Goal: Transaction & Acquisition: Purchase product/service

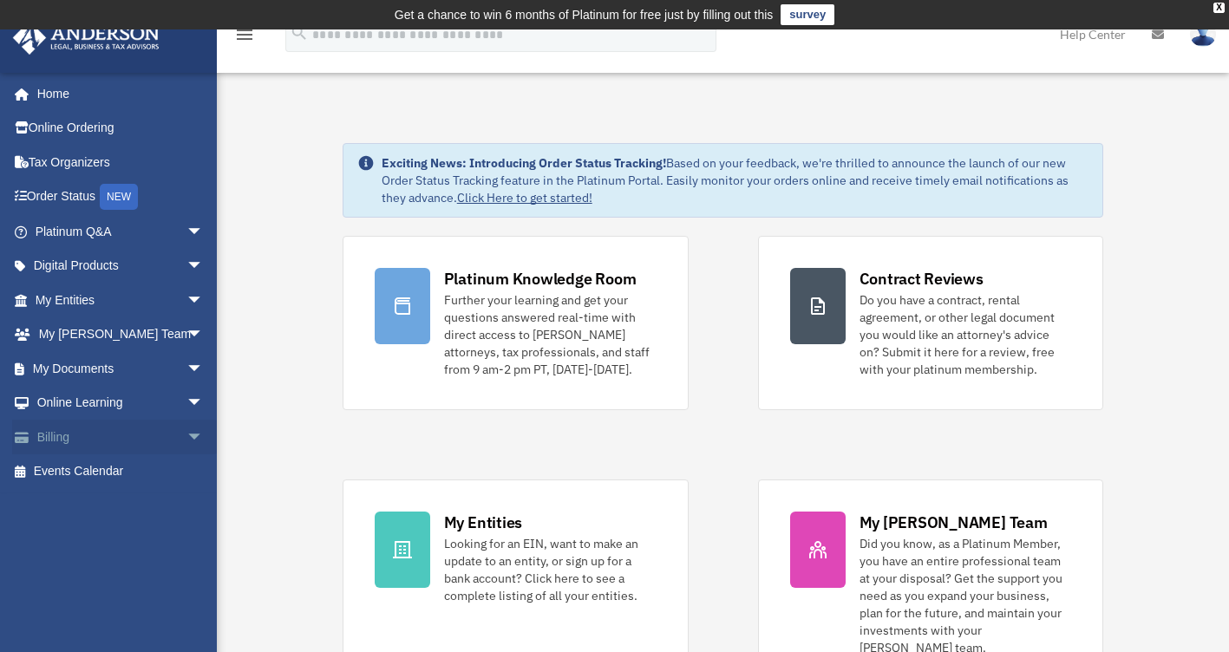
click at [186, 433] on span "arrow_drop_down" at bounding box center [203, 438] width 35 height 36
click at [108, 470] on link "$ Open Invoices" at bounding box center [127, 472] width 206 height 36
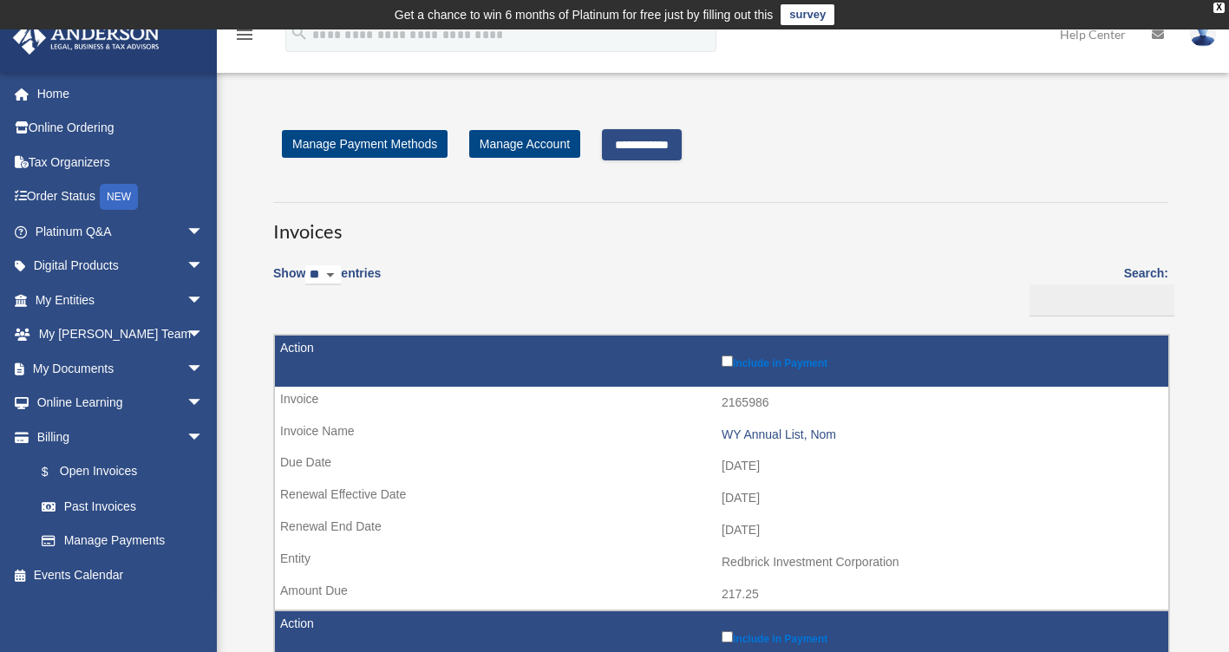
click at [663, 143] on input "**********" at bounding box center [642, 144] width 80 height 31
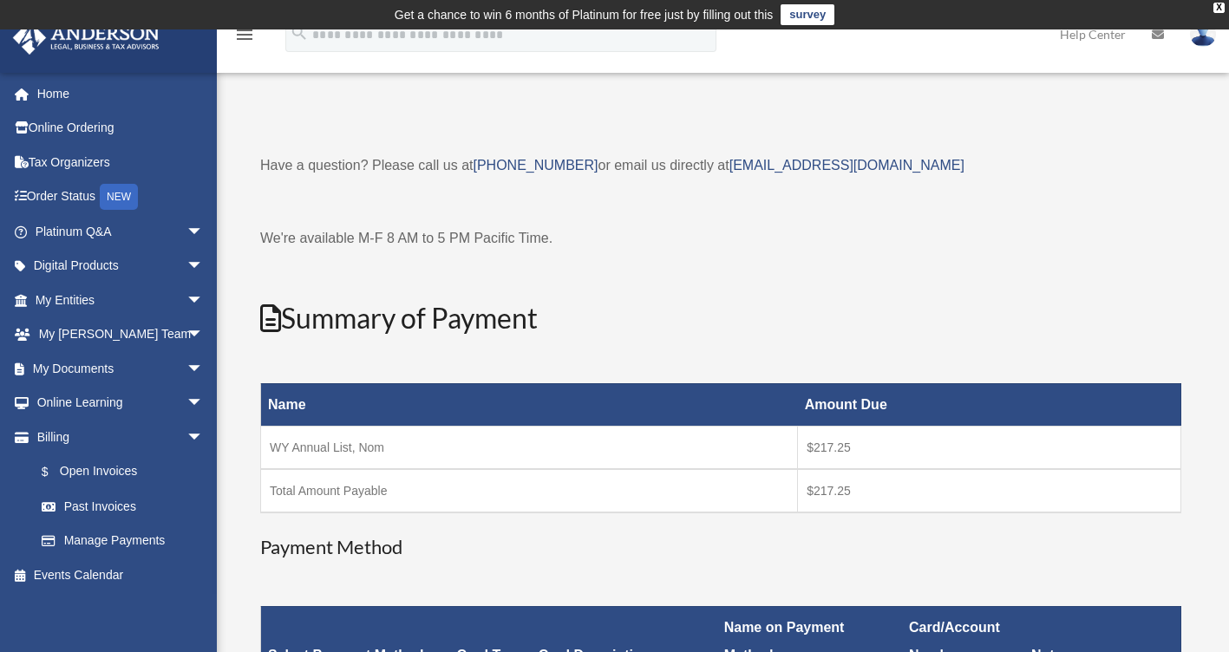
click at [960, 250] on p "We're available M-F 8 AM to 5 PM Pacific Time." at bounding box center [720, 238] width 921 height 24
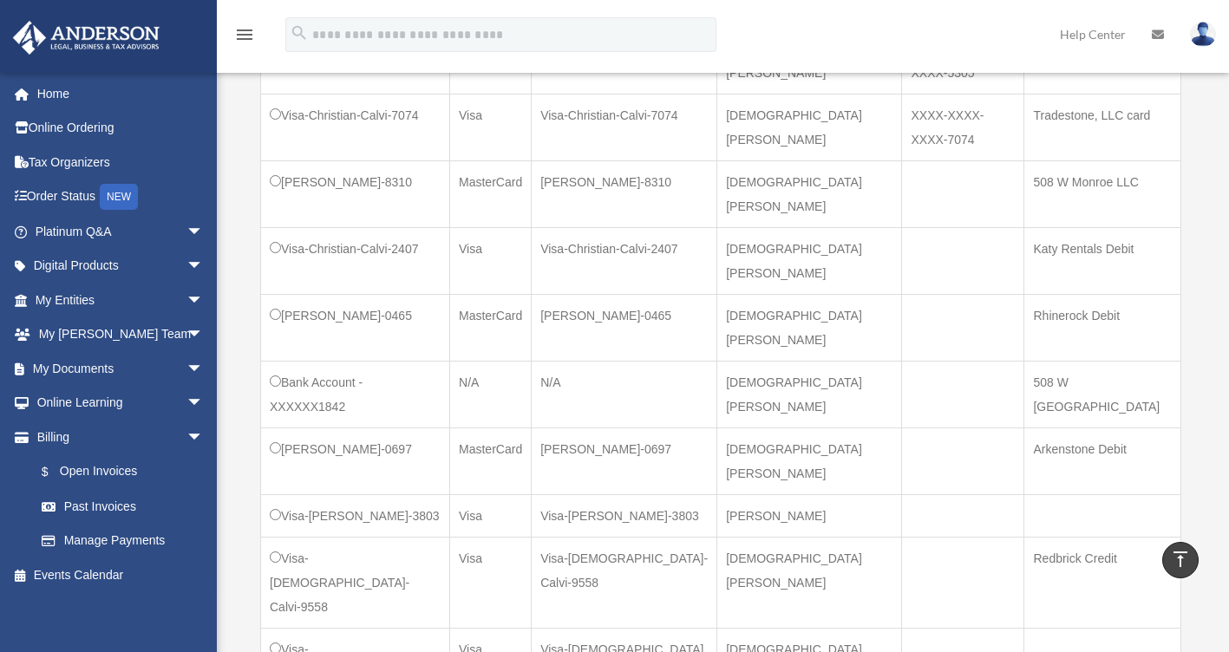
scroll to position [867, 0]
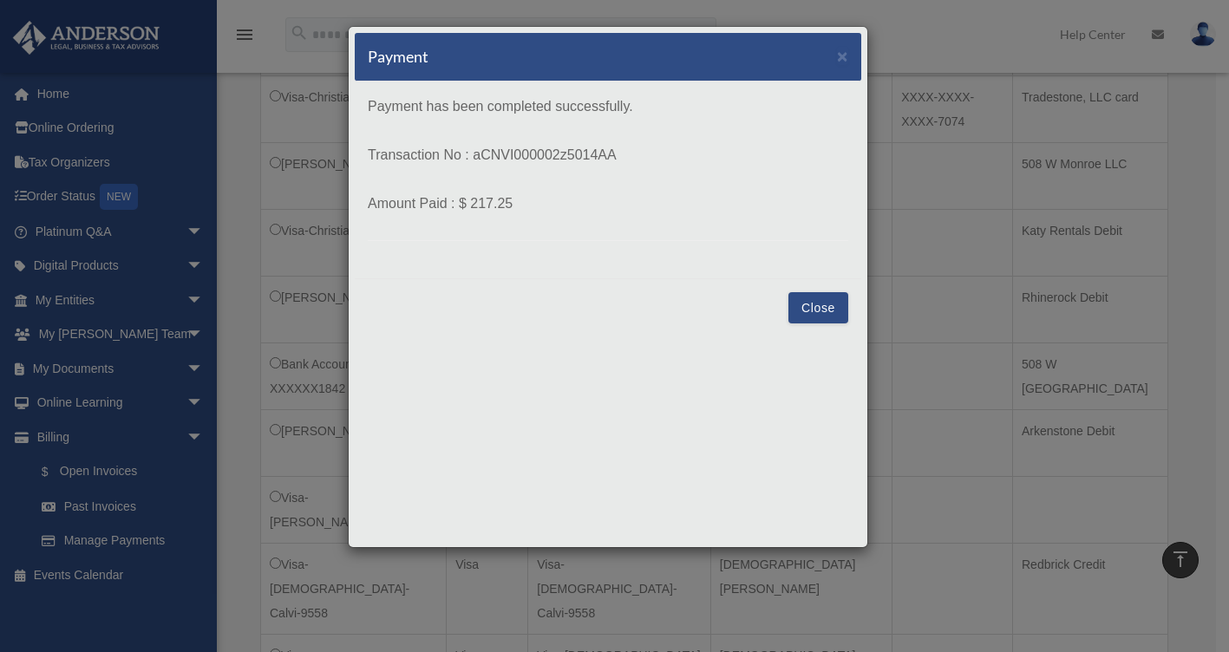
drag, startPoint x: 474, startPoint y: 153, endPoint x: 633, endPoint y: 156, distance: 158.7
click at [633, 156] on p "Transaction No : aCNVI000002z5014AA" at bounding box center [608, 155] width 480 height 24
copy p "aCNVI000002z5014AA"
click at [826, 313] on button "Close" at bounding box center [818, 307] width 60 height 31
